Goal: Check status: Check status

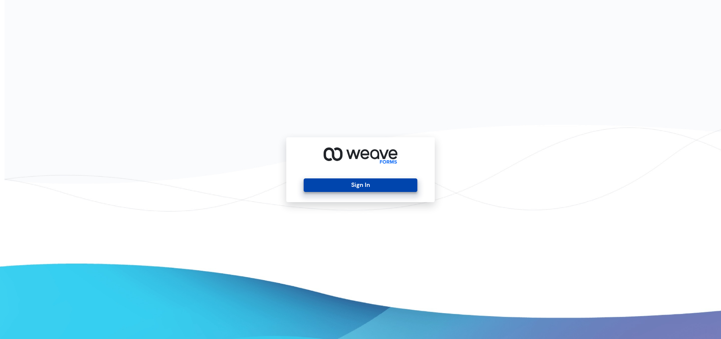
click at [378, 186] on button "Sign In" at bounding box center [359, 185] width 113 height 14
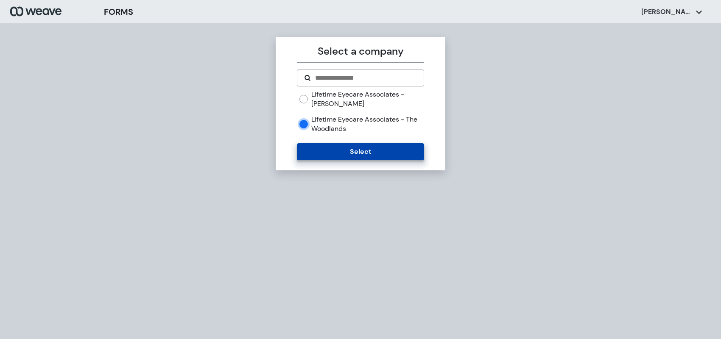
click at [336, 158] on button "Select" at bounding box center [360, 151] width 127 height 17
